Goal: Task Accomplishment & Management: Manage account settings

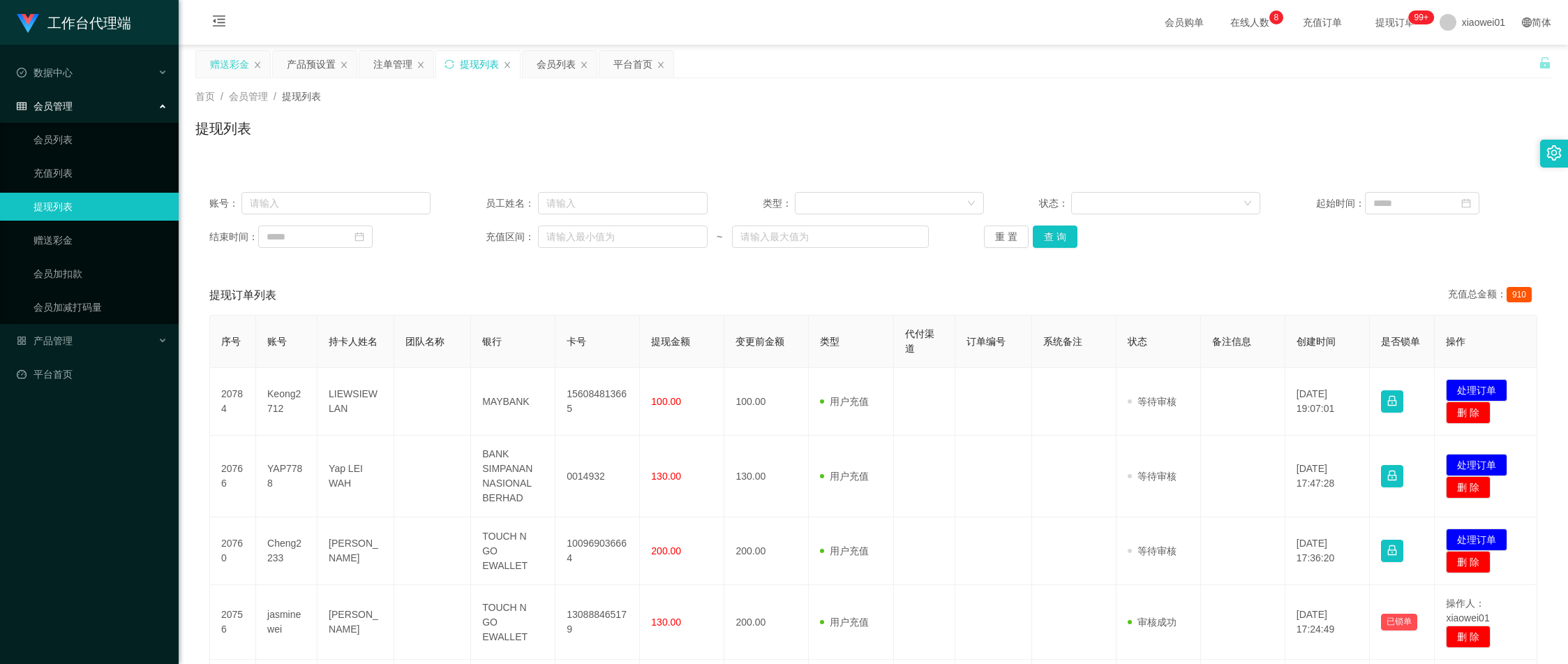
click at [229, 72] on div "赠送彩金" at bounding box center [230, 64] width 39 height 27
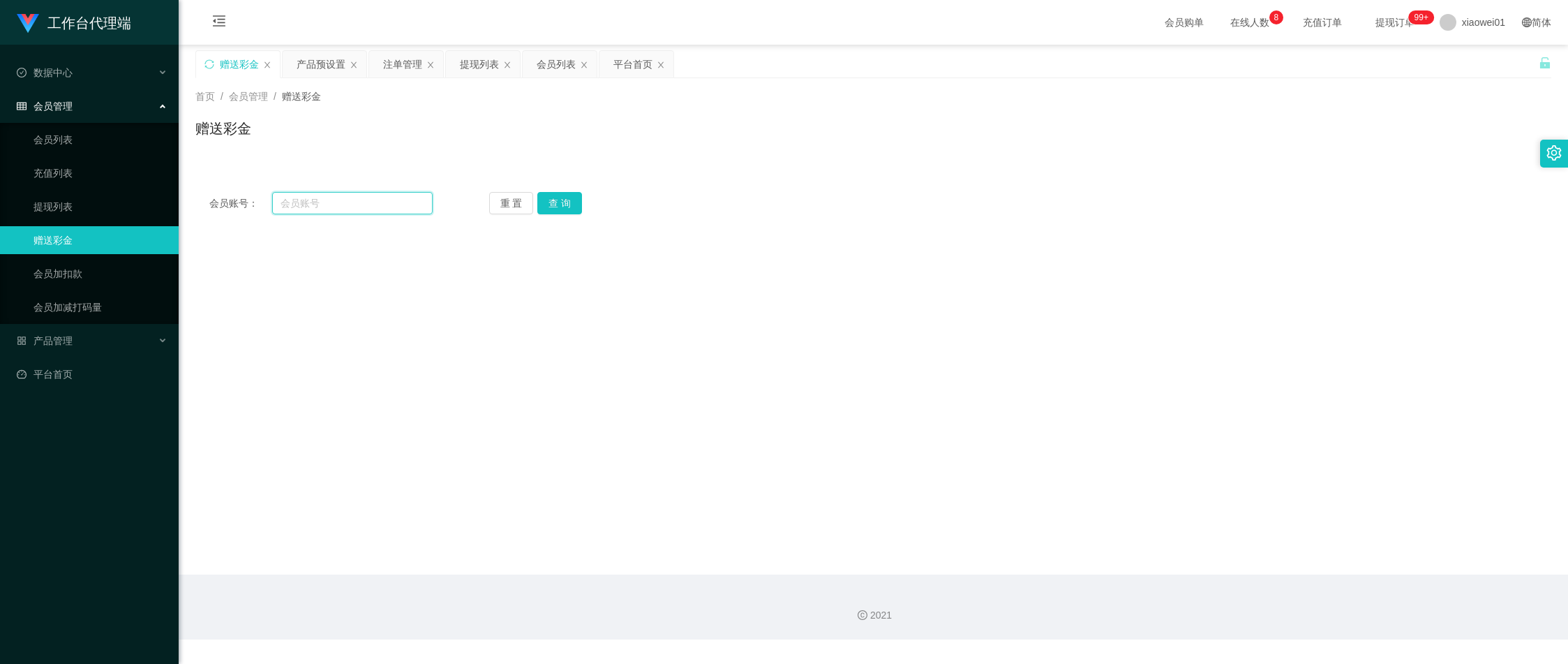
click at [335, 202] on input "text" at bounding box center [353, 202] width 161 height 22
paste input "Jennyang96"
type input "Jennyang96"
click at [563, 200] on button "查 询" at bounding box center [559, 202] width 45 height 22
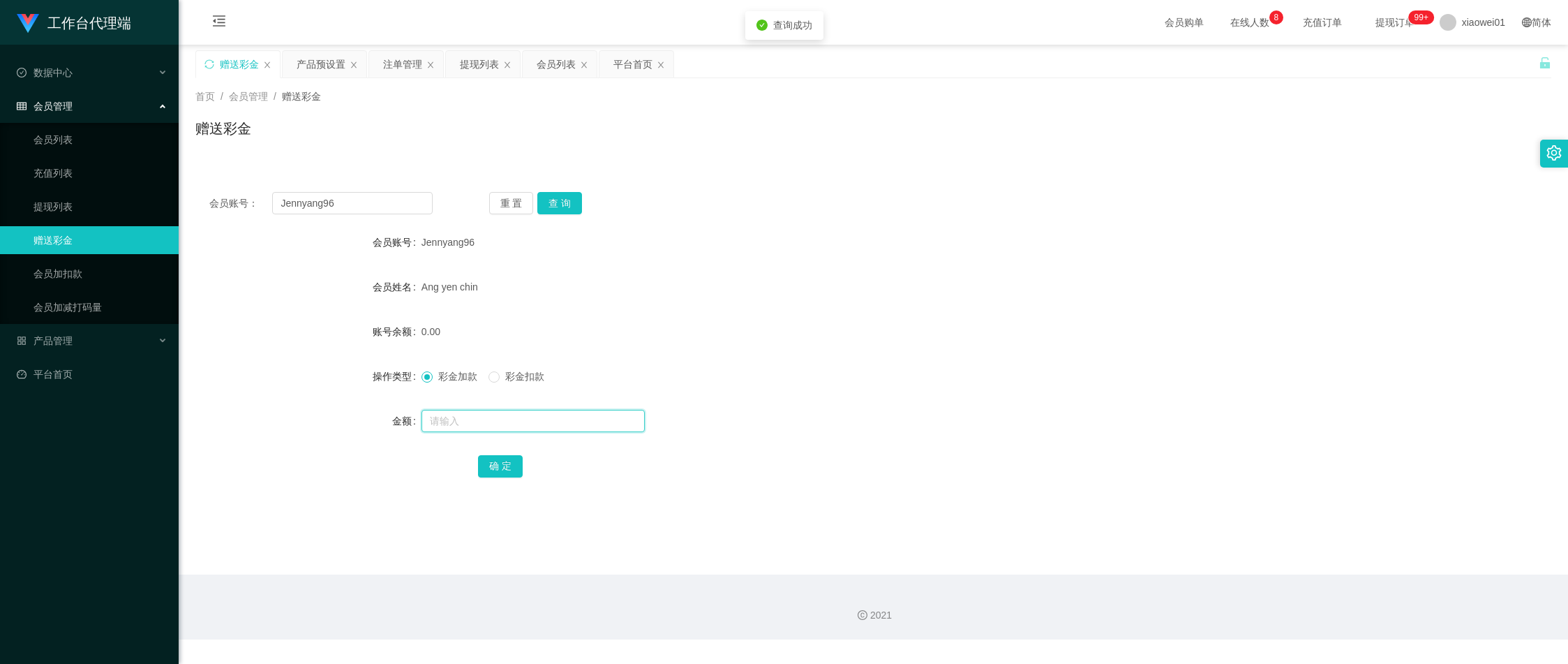
click at [479, 414] on input "text" at bounding box center [533, 420] width 223 height 22
type input "500"
click at [495, 461] on button "确 定" at bounding box center [500, 466] width 45 height 22
click at [955, 315] on form "会员账号 Jennyang96 会员姓名 Ang yen chin 账号余额 500.00 操作类型 彩金加款 彩金扣款 金额 确 定" at bounding box center [873, 354] width 1356 height 251
drag, startPoint x: 375, startPoint y: 200, endPoint x: -42, endPoint y: 158, distance: 419.1
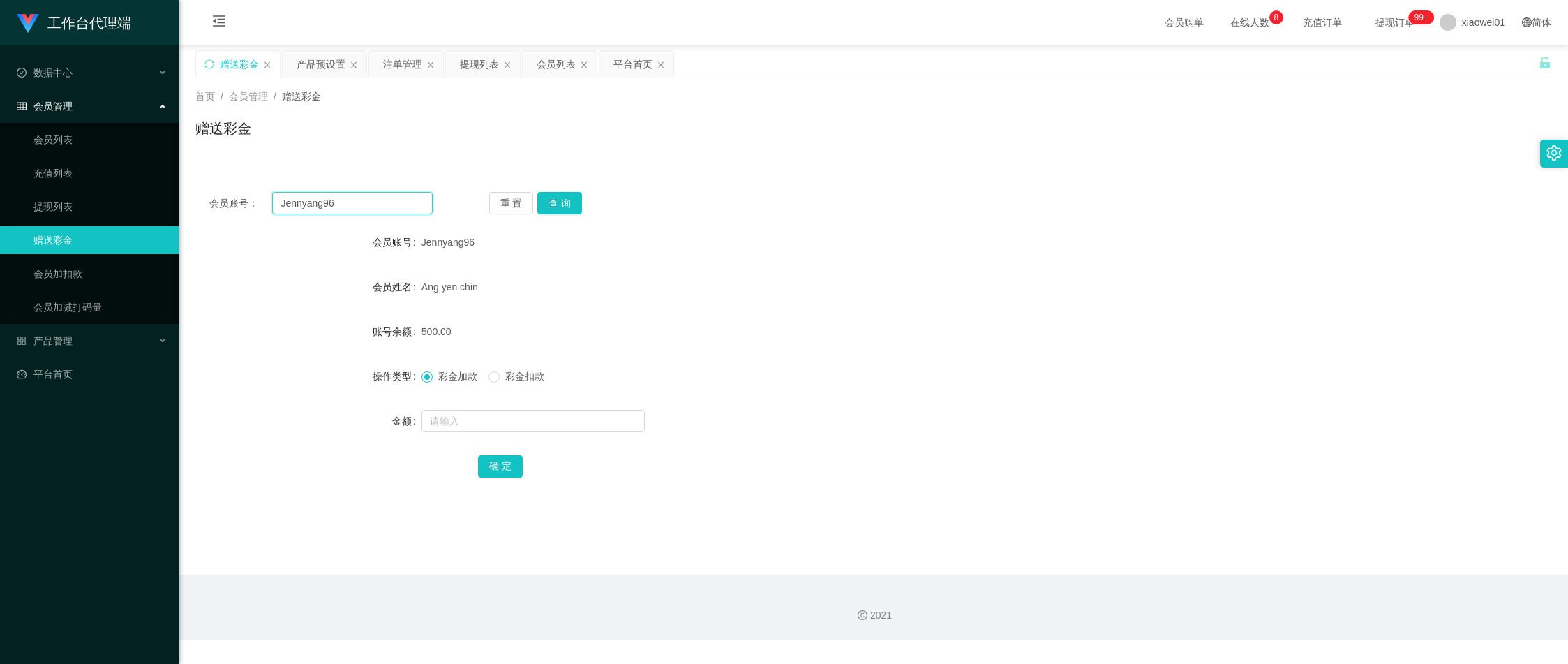
click at [0, 158] on html "工作台代理端 数据中心 会员管理 会员列表 充值列表 提现列表 赠送彩金 会员加扣款 会员加减打码量 产品管理 平台首页 保存配置 重置配置 整体风格设置 主…" at bounding box center [784, 332] width 1568 height 664
paste input "[PERSON_NAME]"
type input "[PERSON_NAME]"
click at [574, 202] on button "查 询" at bounding box center [559, 202] width 45 height 22
click at [492, 405] on form "会员账号 kennylo 会员姓名 [PERSON_NAME] 账号余额 210.00 操作类型 彩金加款 彩金扣款 金额 确 定" at bounding box center [873, 354] width 1356 height 251
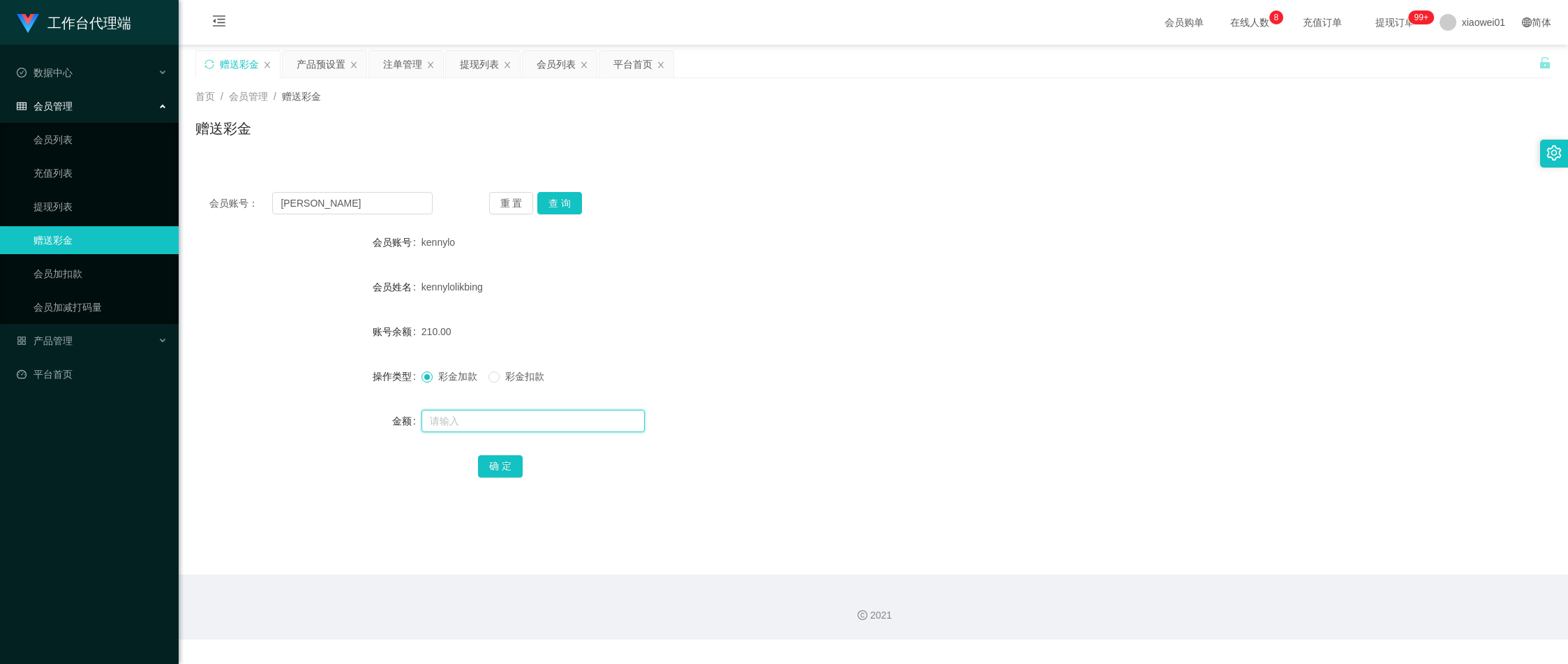
click at [487, 427] on input "text" at bounding box center [533, 420] width 223 height 22
type input "500"
click at [515, 467] on button "确 定" at bounding box center [500, 466] width 45 height 22
click at [672, 338] on div "710.00" at bounding box center [816, 332] width 790 height 28
drag, startPoint x: 497, startPoint y: 430, endPoint x: 491, endPoint y: 423, distance: 9.2
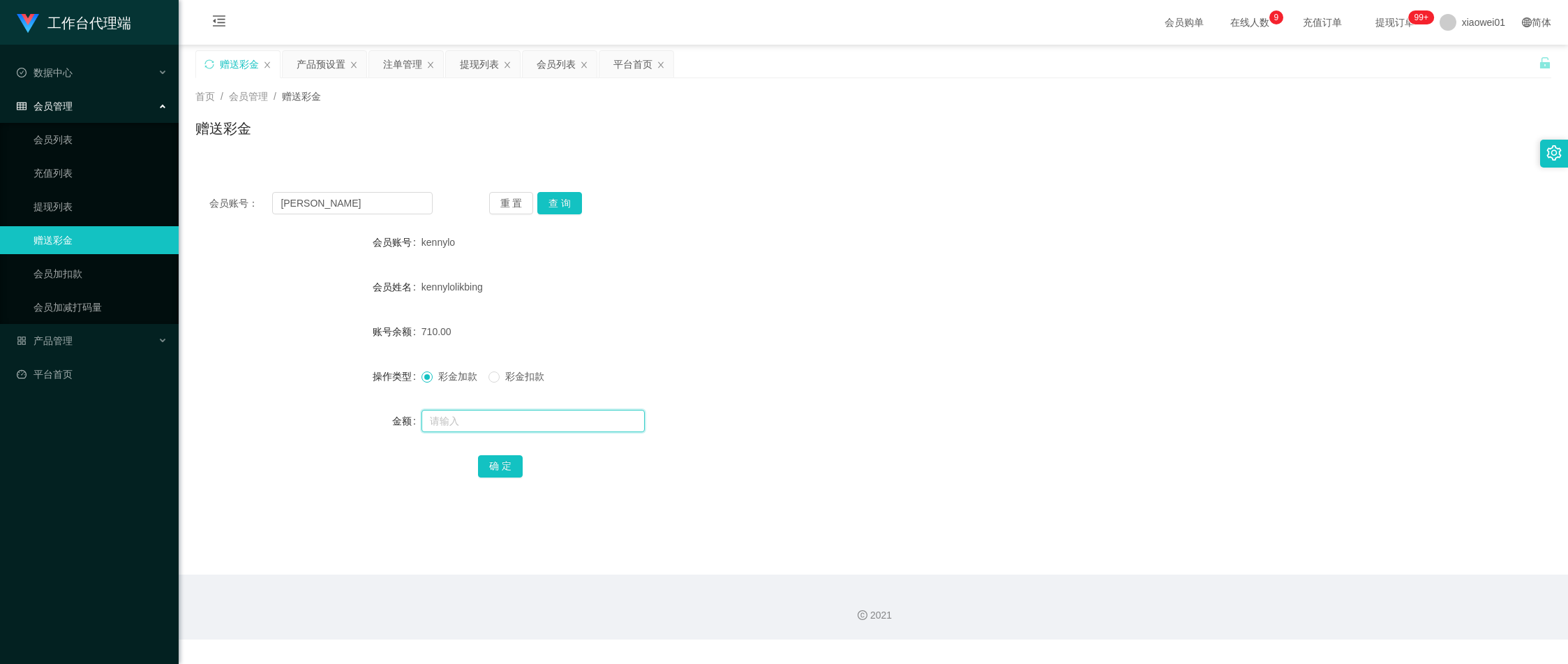
click at [492, 429] on input "text" at bounding box center [533, 420] width 223 height 22
click at [503, 381] on label "彩金扣款" at bounding box center [519, 376] width 62 height 15
click at [471, 421] on input "text" at bounding box center [533, 420] width 223 height 22
type input "210"
click at [497, 474] on button "确 定" at bounding box center [500, 466] width 45 height 22
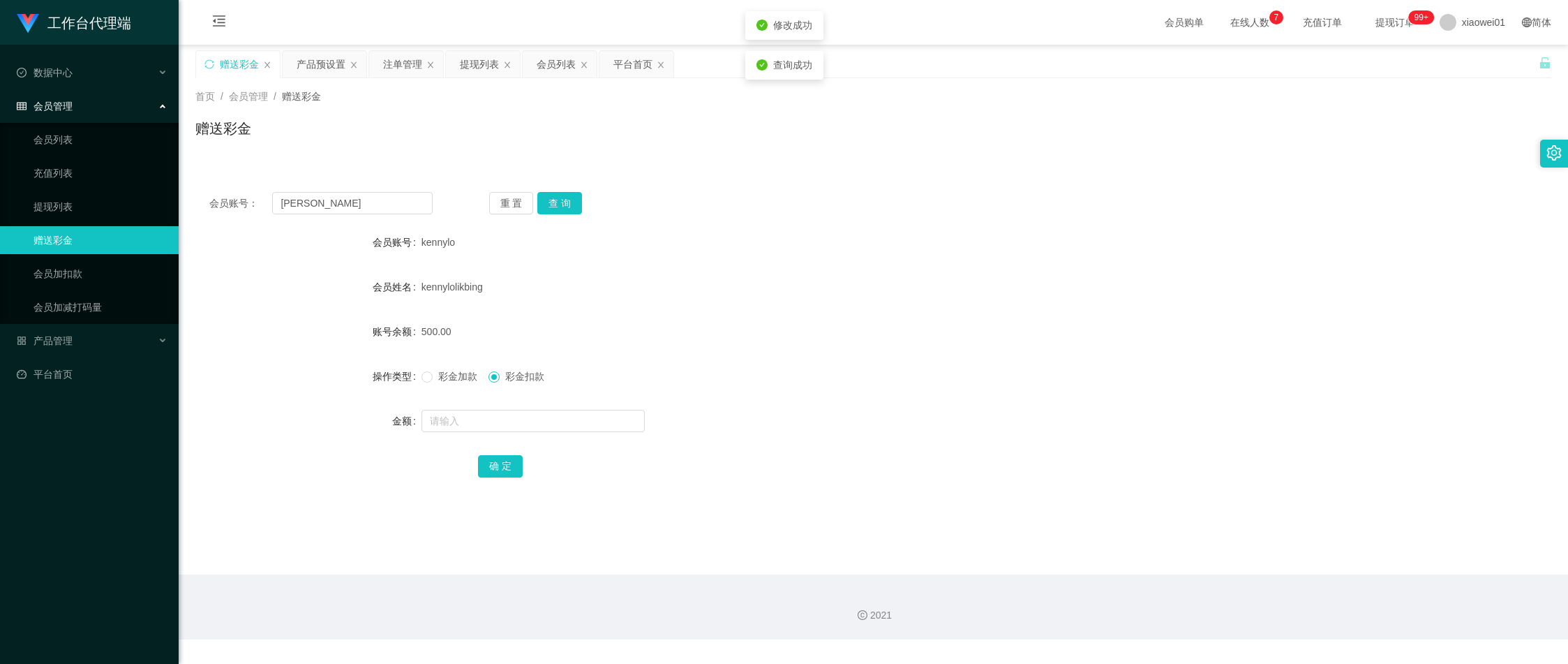
click at [786, 262] on form "会员账号 kennylo 会员姓名 [PERSON_NAME] 账号余额 500.00 操作类型 彩金加款 彩金扣款 金额 确 定" at bounding box center [873, 354] width 1356 height 251
click at [823, 315] on form "会员账号 kennylo 会员姓名 [PERSON_NAME] 账号余额 500.00 操作类型 彩金加款 彩金扣款 金额 确 定" at bounding box center [873, 354] width 1356 height 251
click at [486, 70] on div "提现列表" at bounding box center [479, 64] width 39 height 27
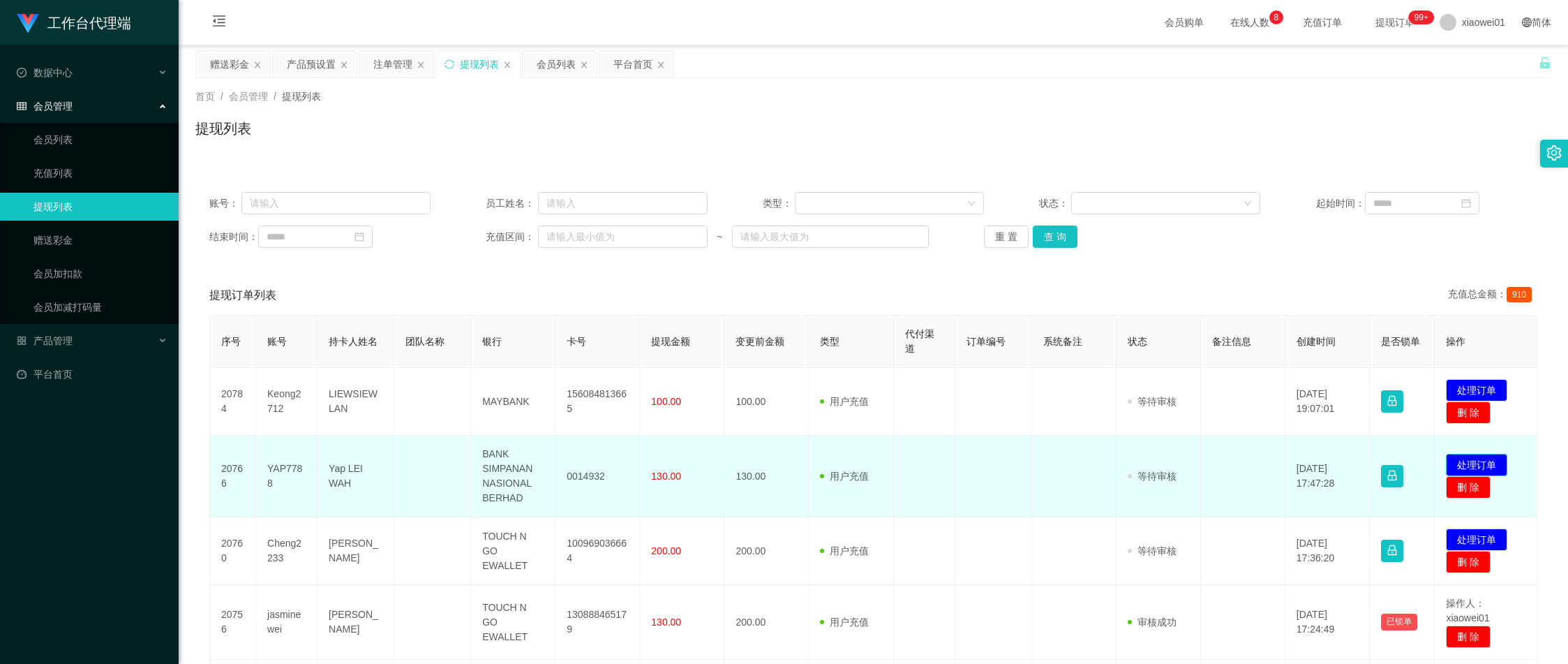
click at [1475, 458] on button "处理订单" at bounding box center [1477, 464] width 62 height 22
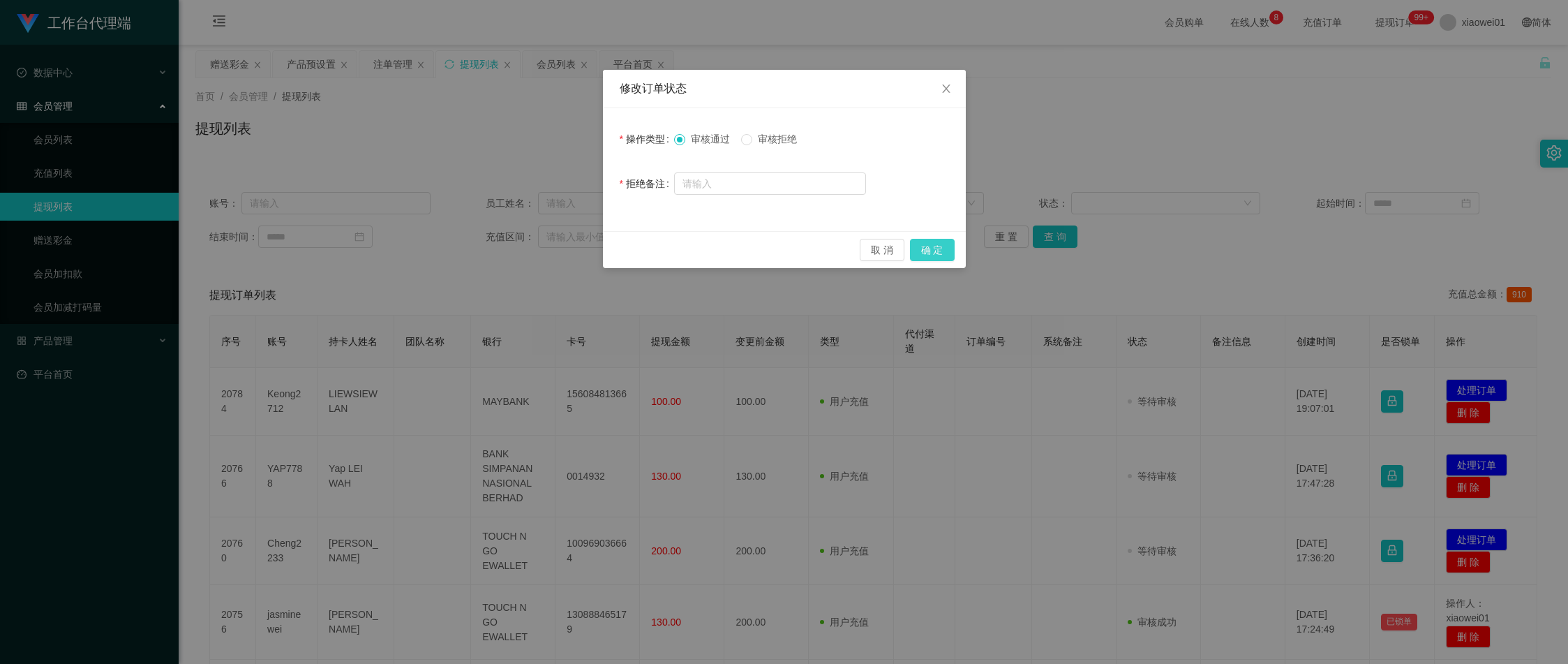
click at [925, 241] on button "确 定" at bounding box center [932, 250] width 45 height 22
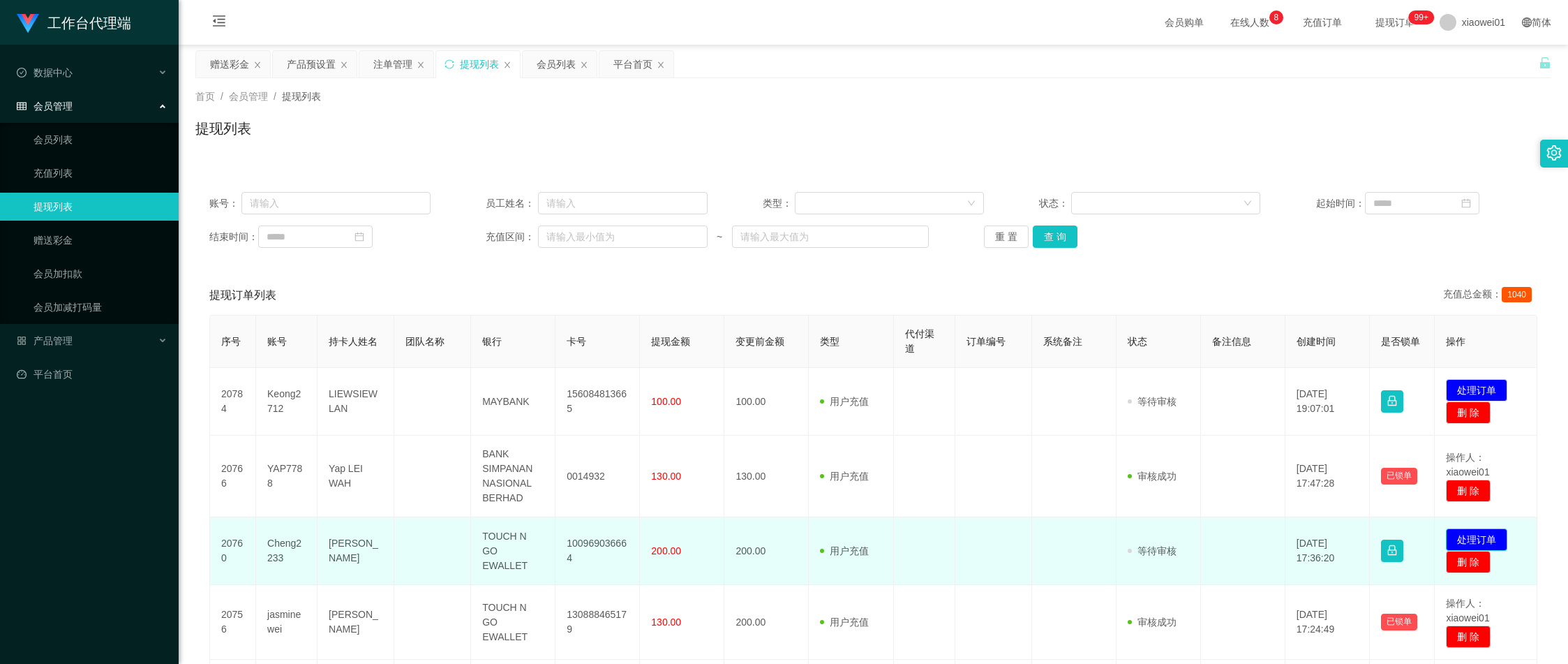
click at [1483, 539] on button "处理订单" at bounding box center [1477, 539] width 62 height 22
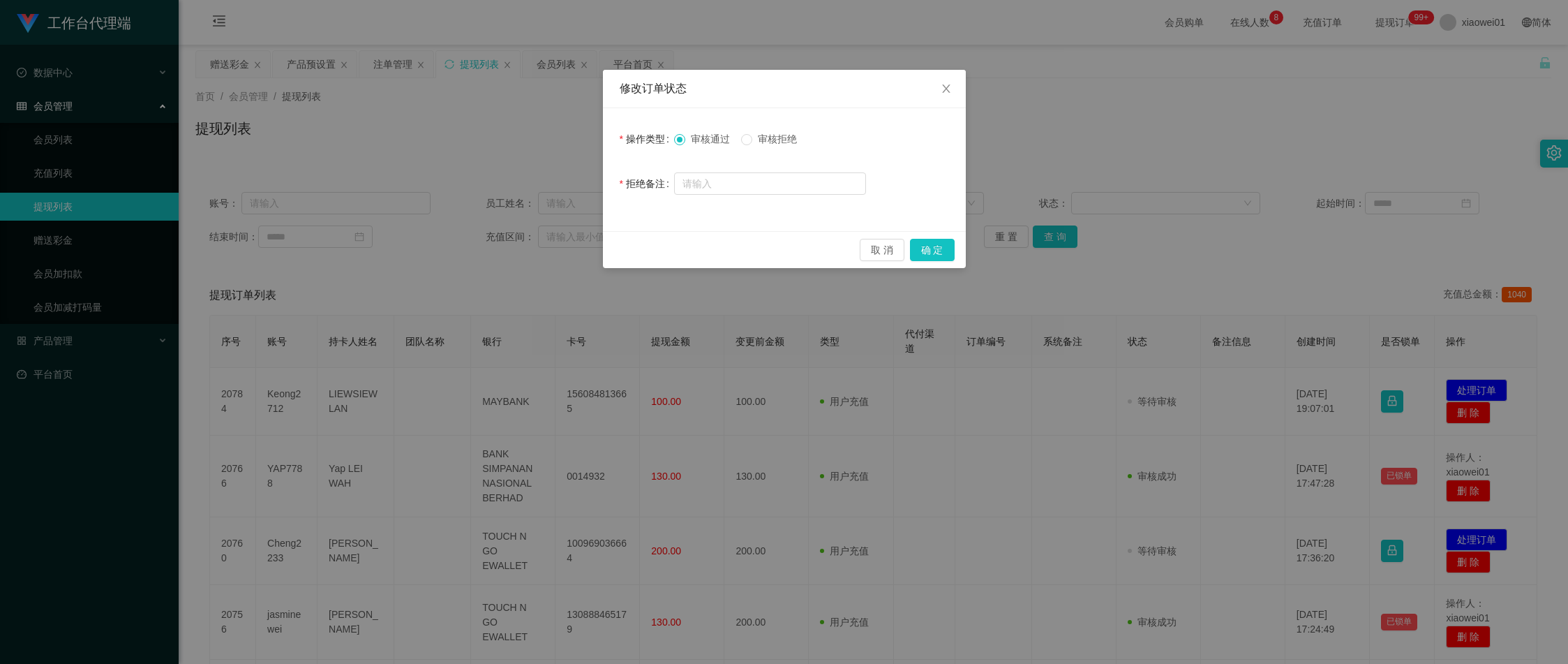
click at [1160, 252] on div "修改订单状态 操作类型 审核通过 审核拒绝 拒绝备注 取 消 确 定" at bounding box center [784, 332] width 1568 height 664
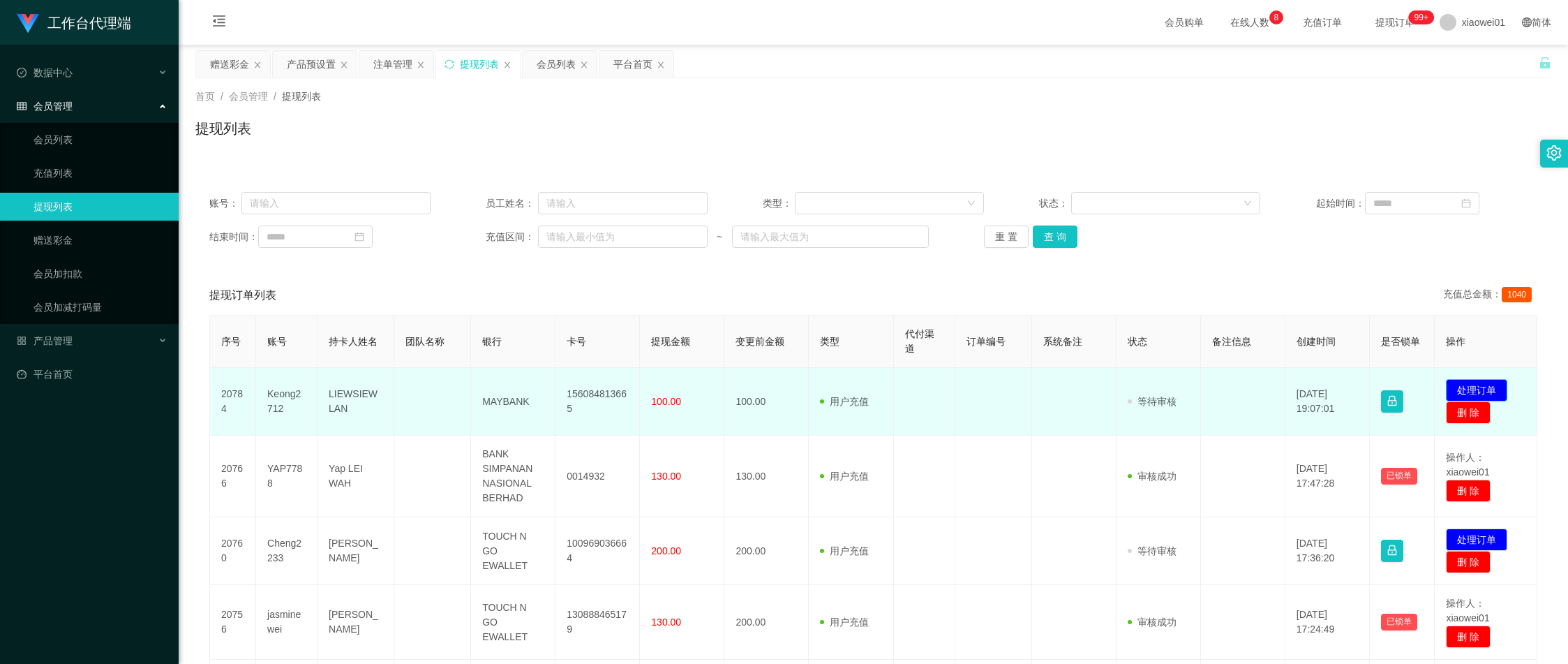
click at [1473, 381] on button "处理订单" at bounding box center [1477, 389] width 62 height 22
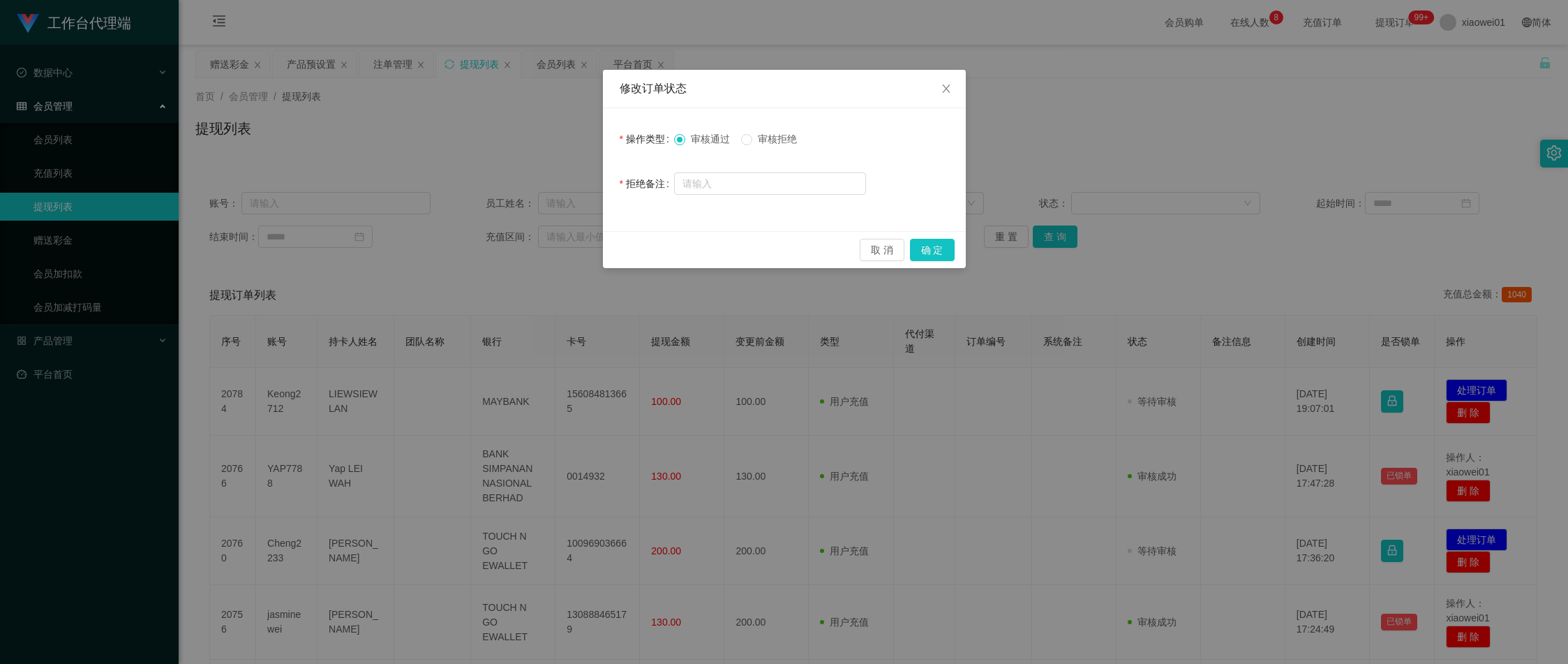
click at [765, 139] on span "审核拒绝" at bounding box center [778, 139] width 50 height 11
click at [949, 250] on button "确 定" at bounding box center [932, 250] width 45 height 22
